Goal: Navigation & Orientation: Go to known website

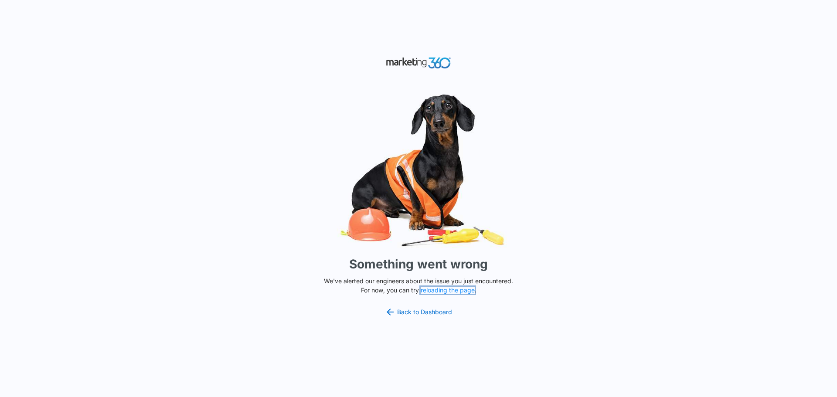
click at [449, 288] on button "reloading the page" at bounding box center [448, 290] width 54 height 7
